Goal: Download file/media

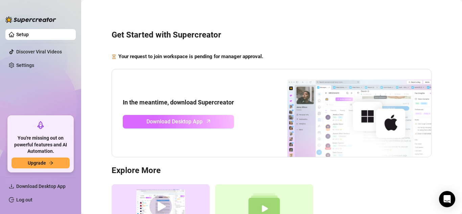
click at [178, 124] on span "Download Desktop App" at bounding box center [174, 121] width 56 height 8
